Goal: Navigation & Orientation: Find specific page/section

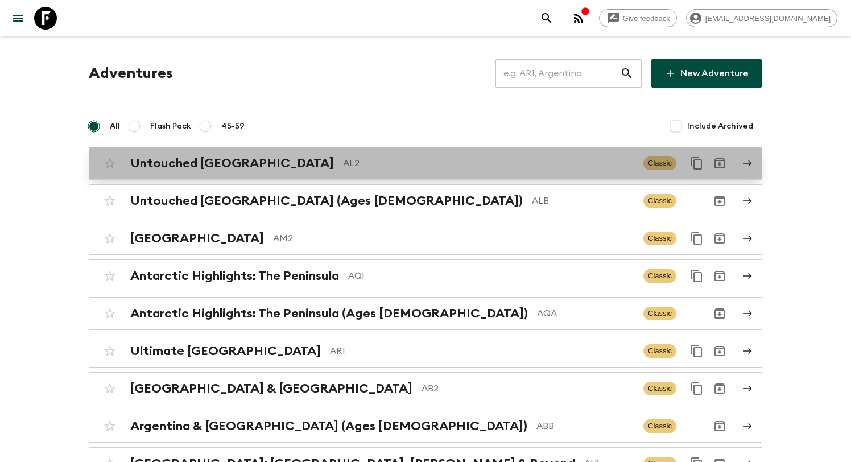
click at [263, 170] on div "Untouched [GEOGRAPHIC_DATA] AL2" at bounding box center [382, 163] width 504 height 15
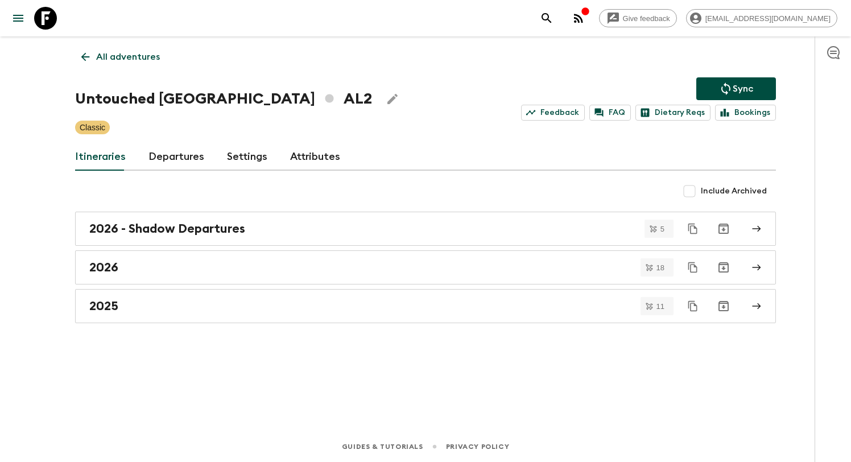
click at [183, 159] on link "Departures" at bounding box center [176, 156] width 56 height 27
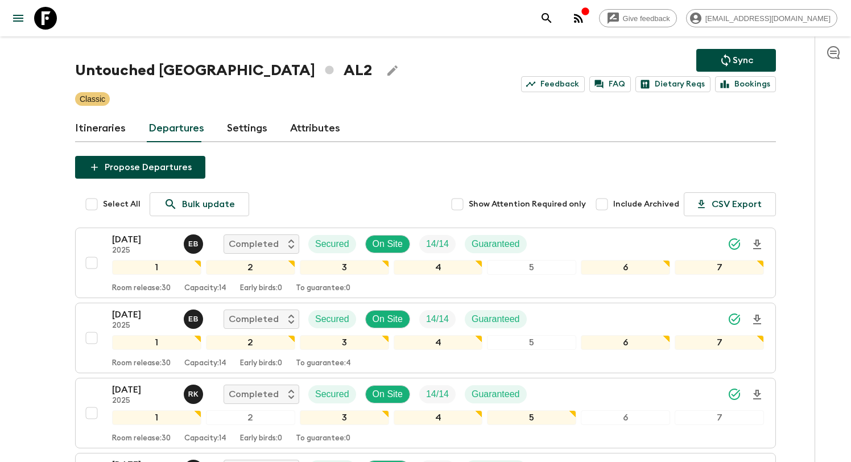
scroll to position [1, 0]
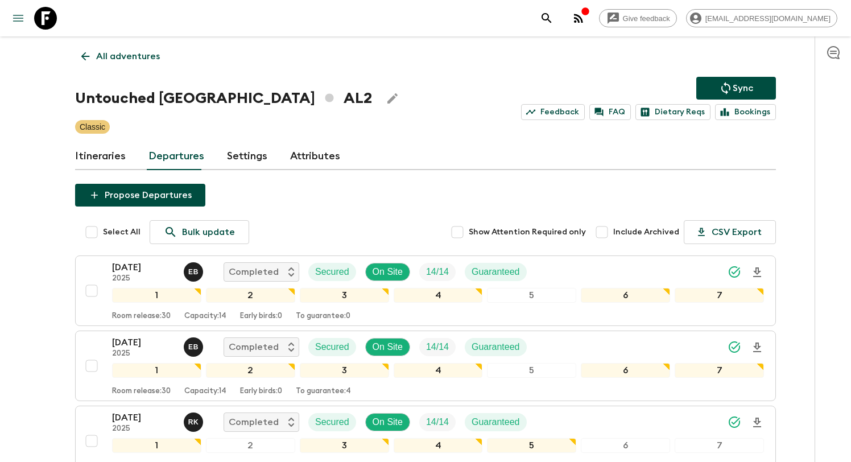
click at [22, 23] on icon "menu" at bounding box center [18, 18] width 14 height 14
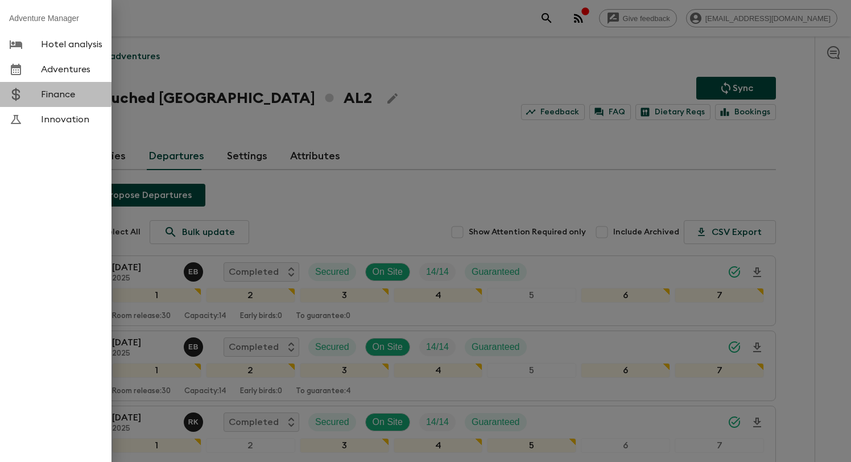
click at [43, 90] on span "Finance" at bounding box center [71, 94] width 61 height 11
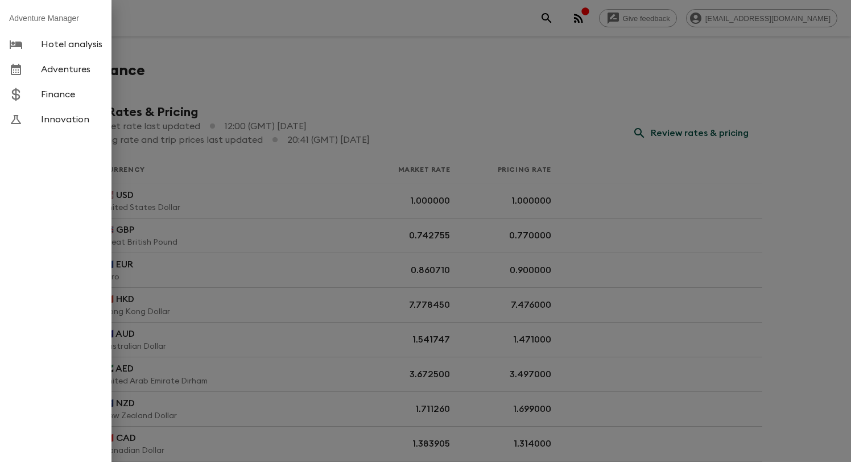
click at [317, 106] on div at bounding box center [425, 231] width 851 height 462
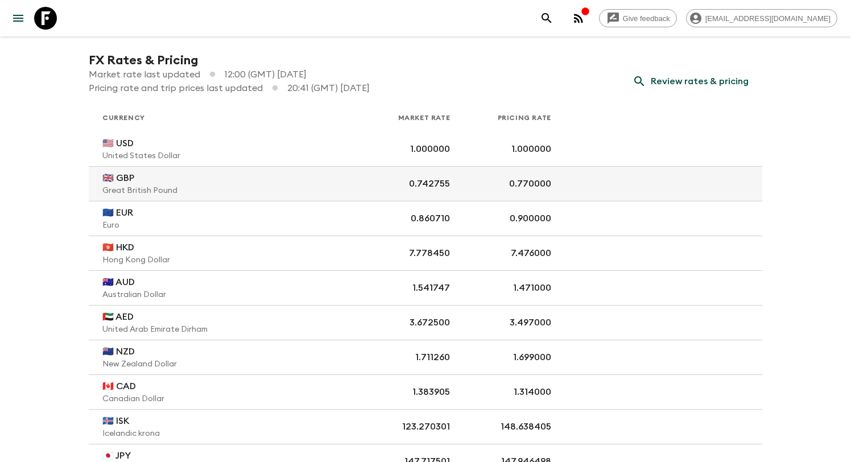
scroll to position [49, 0]
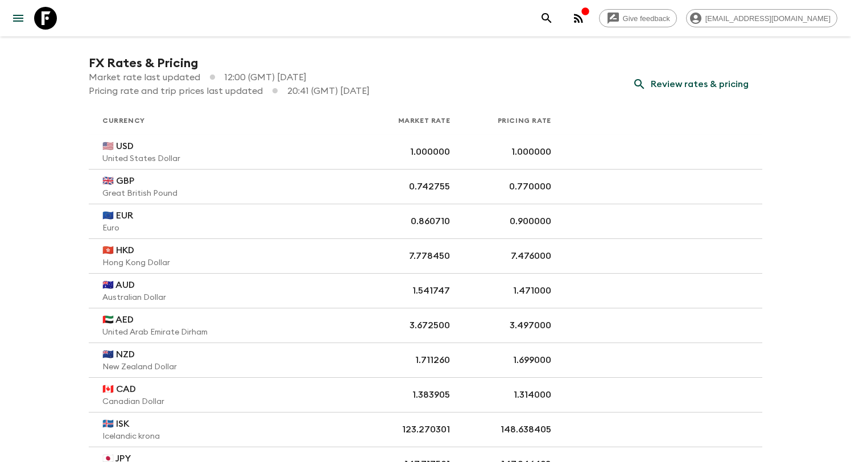
click at [6, 13] on div "Give feedback [EMAIL_ADDRESS][DOMAIN_NAME]" at bounding box center [425, 18] width 851 height 36
click at [16, 15] on icon "menu" at bounding box center [18, 18] width 10 height 7
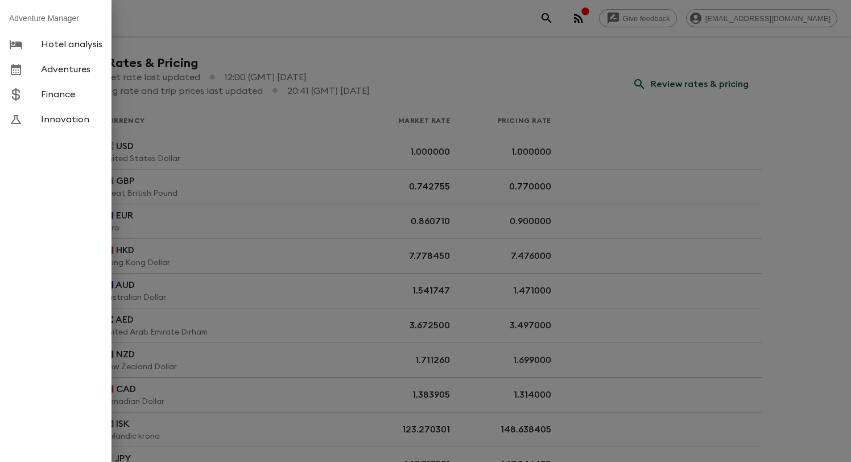
click at [56, 71] on span "Adventures" at bounding box center [71, 69] width 61 height 11
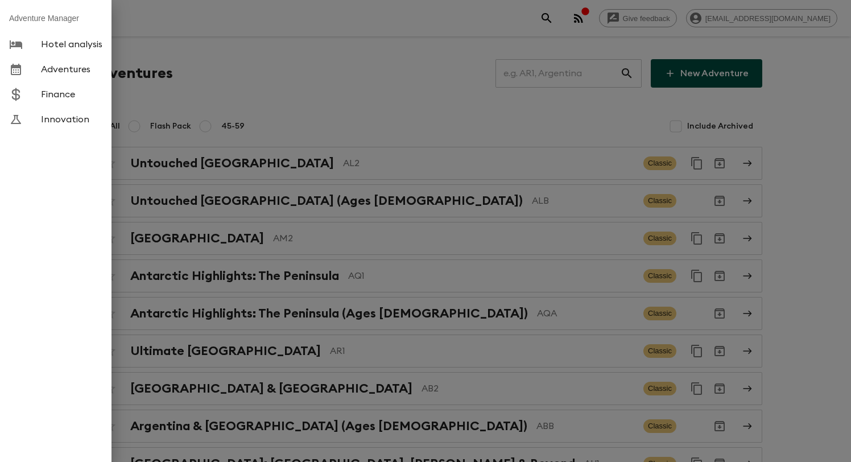
click at [456, 89] on div at bounding box center [425, 231] width 851 height 462
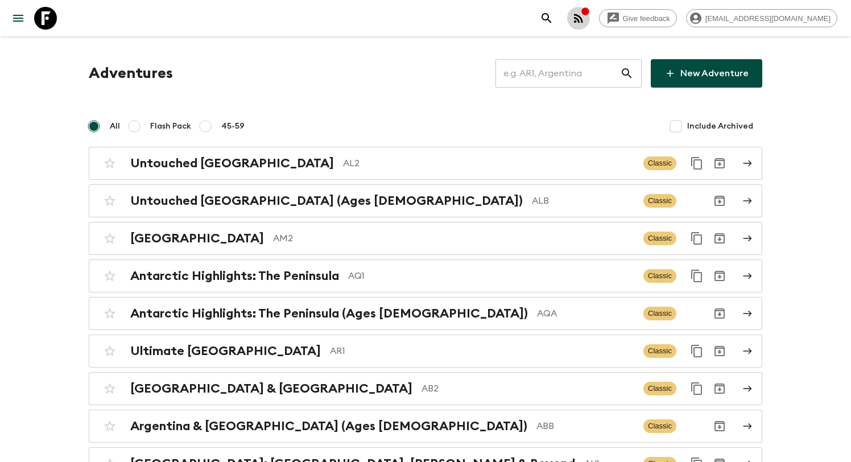
click at [585, 24] on icon "button" at bounding box center [578, 18] width 14 height 14
